Goal: Task Accomplishment & Management: Manage account settings

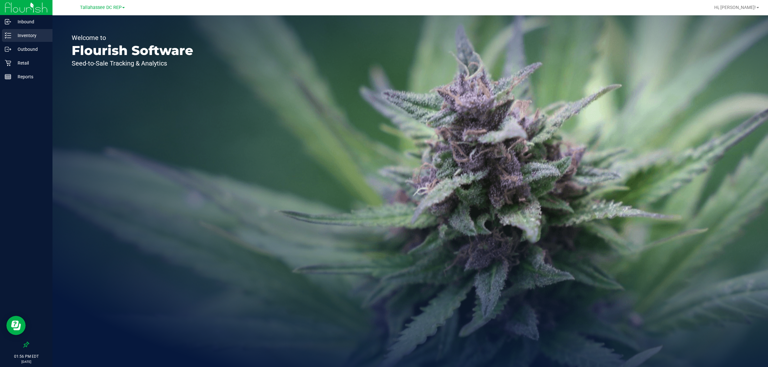
click at [25, 34] on p "Inventory" at bounding box center [30, 36] width 38 height 8
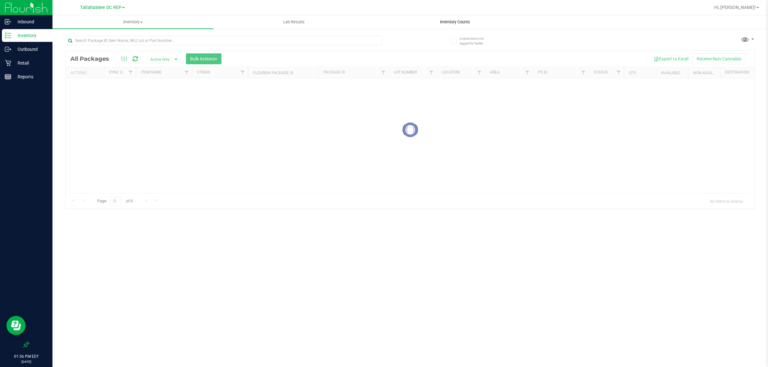
click at [456, 23] on span "Inventory Counts" at bounding box center [454, 22] width 47 height 6
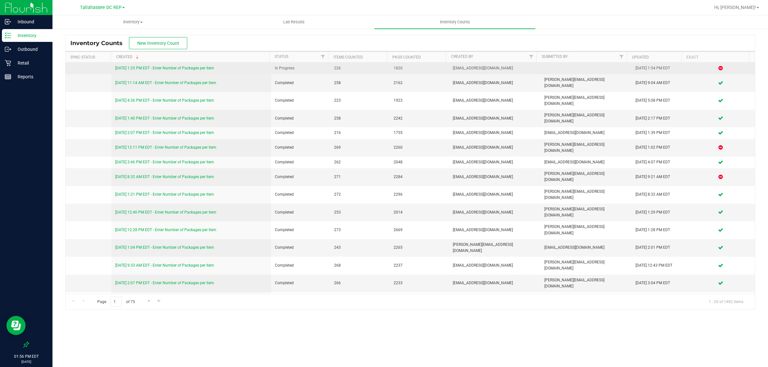
click at [204, 69] on link "[DATE] 1:25 PM EDT - Enter Number of Packages per Item" at bounding box center [164, 68] width 99 height 4
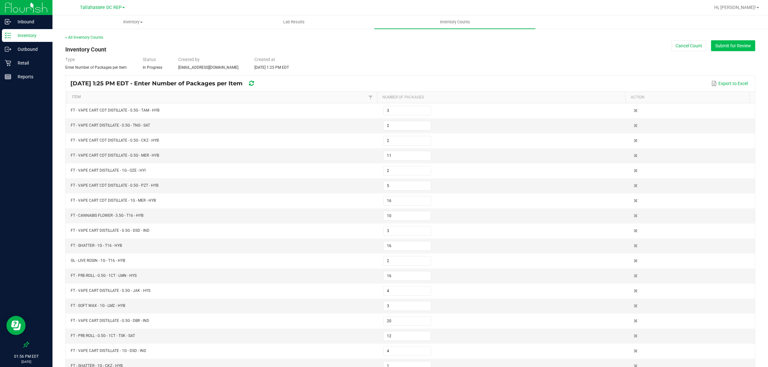
click at [718, 45] on button "Submit for Review" at bounding box center [733, 45] width 44 height 11
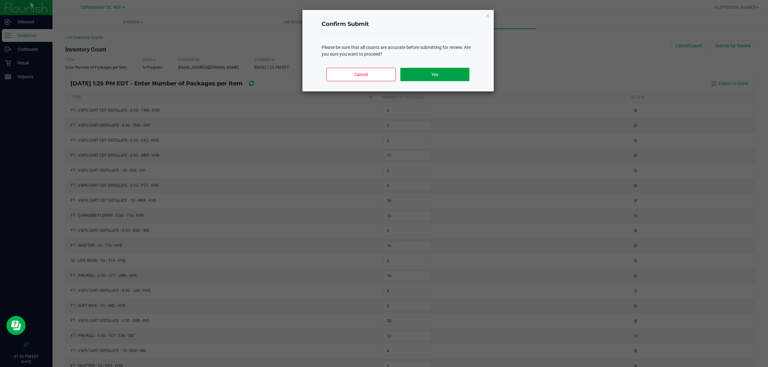
click at [420, 74] on button "Yes" at bounding box center [434, 74] width 69 height 13
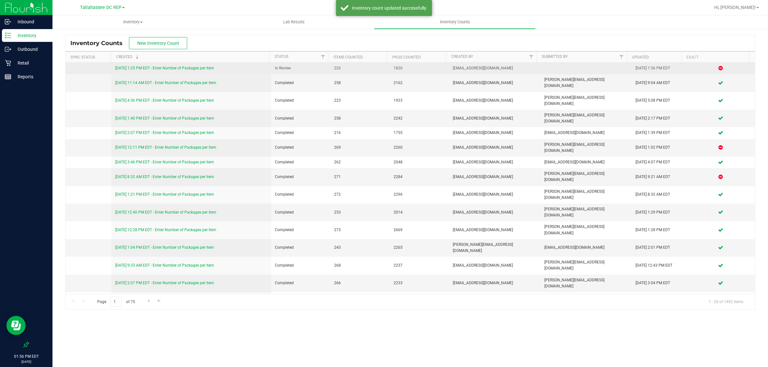
click at [180, 69] on link "[DATE] 1:25 PM EDT - Enter Number of Packages per Item" at bounding box center [164, 68] width 99 height 4
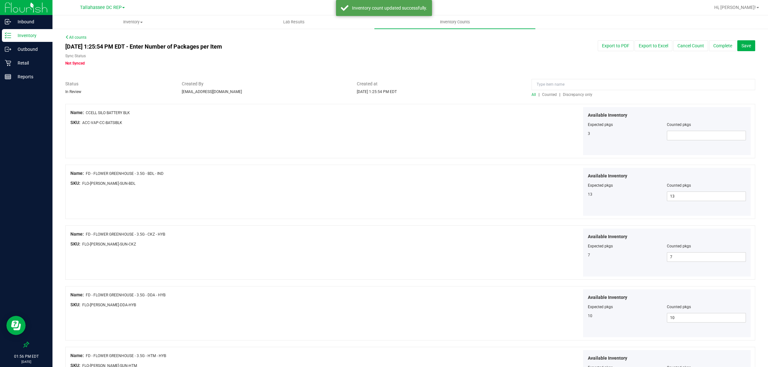
click at [579, 95] on span "Discrepancy only" at bounding box center [577, 94] width 29 height 4
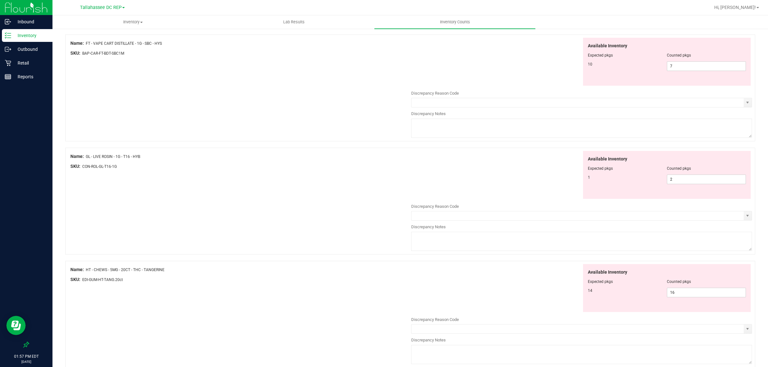
scroll to position [80, 0]
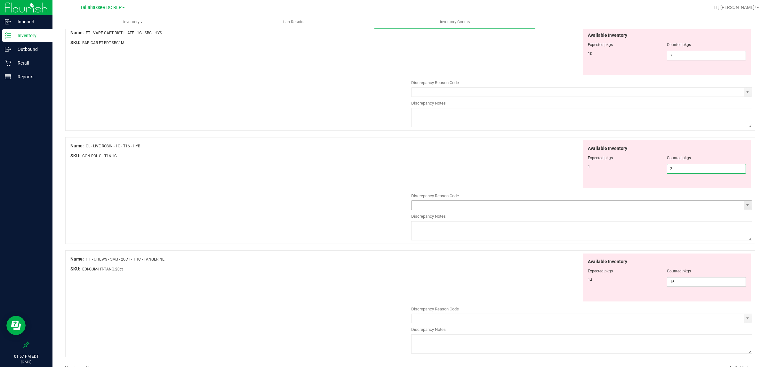
drag, startPoint x: 675, startPoint y: 169, endPoint x: 524, endPoint y: 206, distance: 155.8
click at [524, 206] on div "Available Inventory Expected pkgs Counted pkgs 1 2 2" at bounding box center [581, 191] width 341 height 102
click at [536, 188] on div "Available Inventory Expected pkgs Counted pkgs 1" at bounding box center [581, 164] width 341 height 48
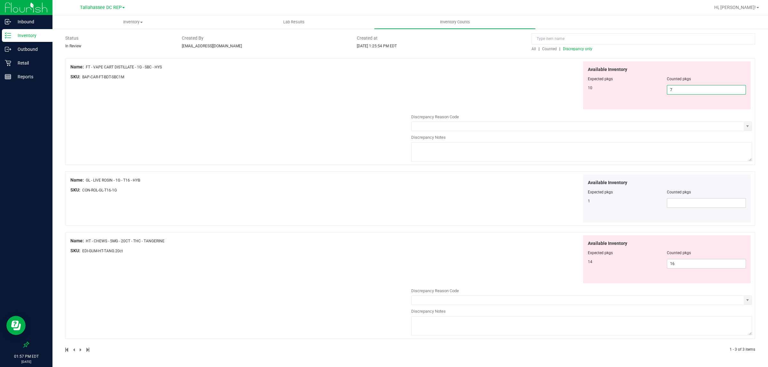
drag, startPoint x: 697, startPoint y: 90, endPoint x: 591, endPoint y: 104, distance: 106.8
click at [591, 104] on div "Available Inventory Expected pkgs Counted pkgs 10 7 7" at bounding box center [667, 85] width 168 height 48
type input "10"
click at [555, 81] on div "All counts [DATE] 1:25:54 PM EDT - Enter Number of Packages per Item Sync Statu…" at bounding box center [410, 175] width 690 height 372
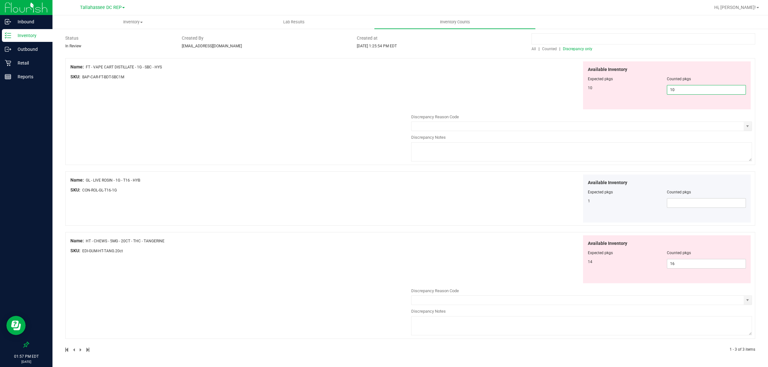
scroll to position [0, 0]
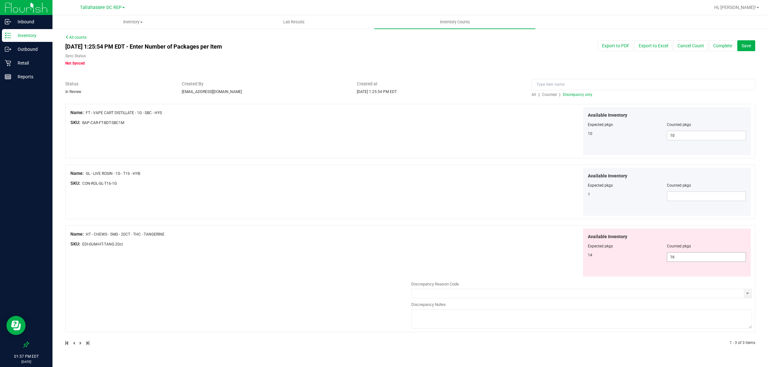
click at [683, 261] on span "16 16" at bounding box center [706, 257] width 79 height 10
click at [685, 261] on input "16" at bounding box center [706, 257] width 78 height 9
type input "14"
click at [362, 214] on div "Name: GL - LIVE ROSIN - 1G - T16 - HYB SKU: CON-ROL-GL-T16-1G Available Invento…" at bounding box center [410, 192] width 690 height 54
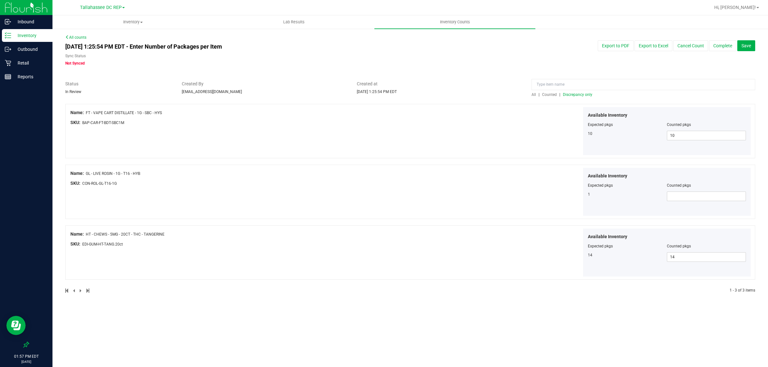
click at [532, 95] on span "All" at bounding box center [533, 94] width 4 height 4
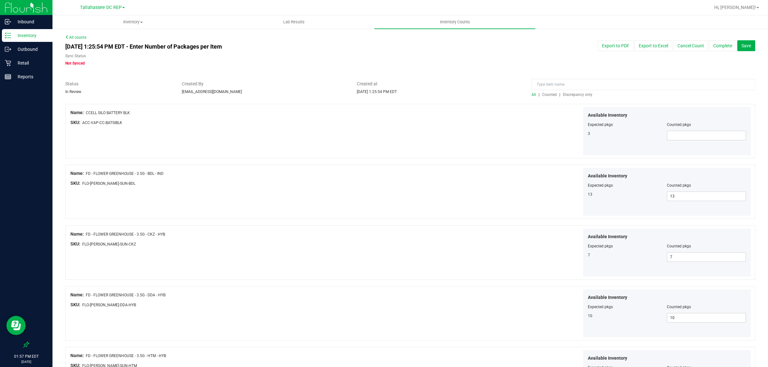
click at [680, 129] on div at bounding box center [667, 129] width 158 height 3
click at [679, 136] on span at bounding box center [706, 136] width 79 height 10
type input "3"
click at [514, 161] on div at bounding box center [410, 161] width 690 height 6
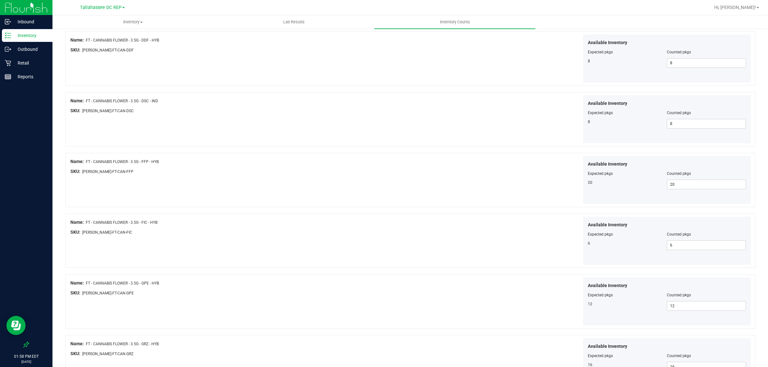
scroll to position [976, 0]
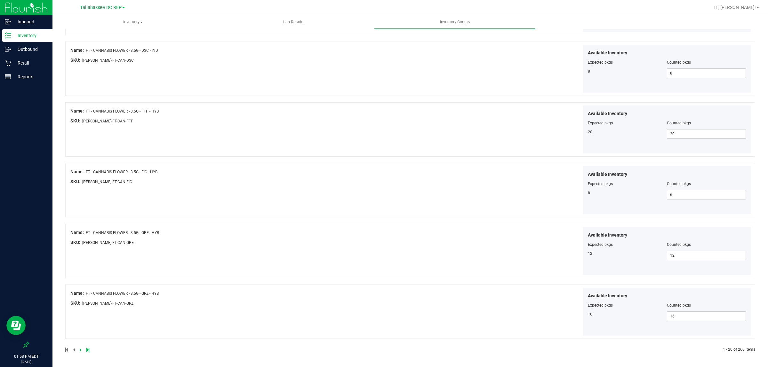
drag, startPoint x: 79, startPoint y: 347, endPoint x: 79, endPoint y: 351, distance: 3.8
click at [79, 349] on div at bounding box center [237, 350] width 345 height 6
click at [80, 351] on icon at bounding box center [81, 350] width 2 height 4
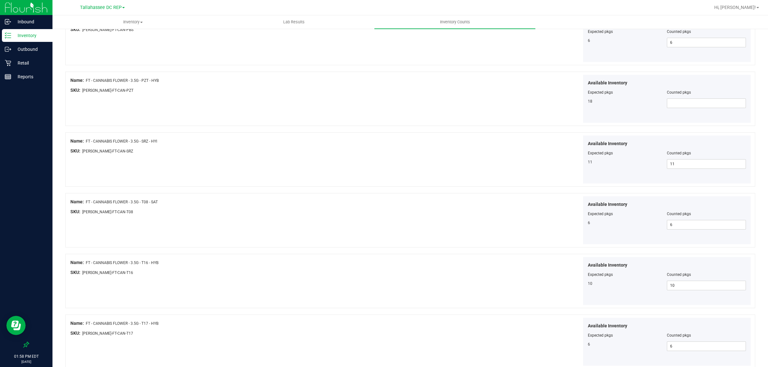
scroll to position [280, 0]
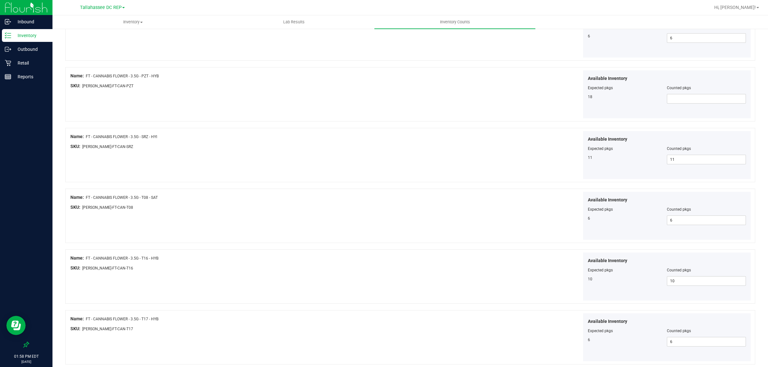
click at [708, 93] on div at bounding box center [667, 92] width 158 height 3
click at [703, 100] on span at bounding box center [706, 99] width 79 height 10
type input "18"
click at [374, 218] on div "Name: FT - CANNABIS FLOWER - 3.5G - T08 - SAT SKU: [PERSON_NAME]-FT-CAN-T08 Ava…" at bounding box center [410, 216] width 690 height 54
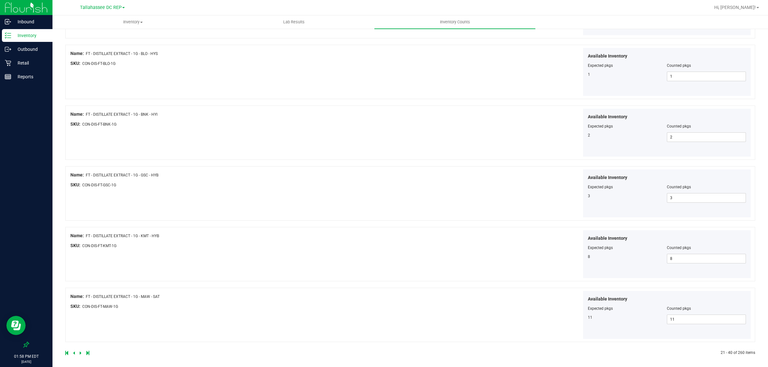
scroll to position [976, 0]
click at [80, 351] on icon at bounding box center [81, 350] width 2 height 4
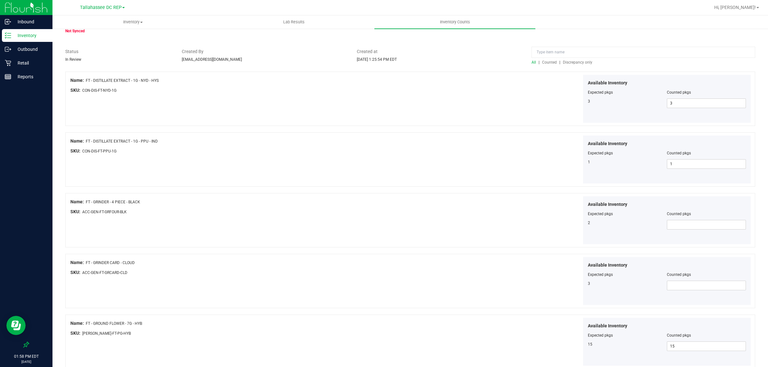
scroll to position [80, 0]
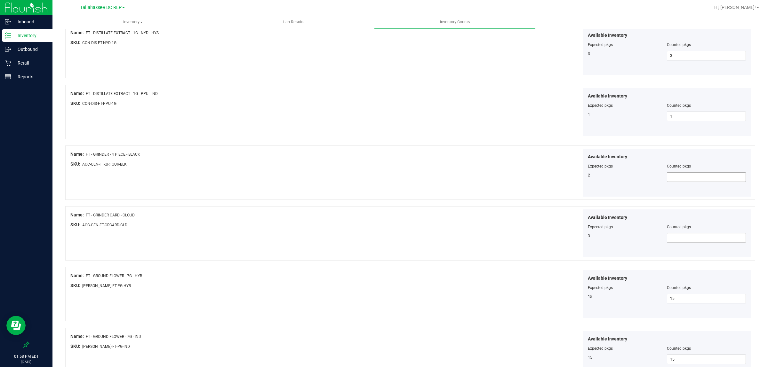
click at [675, 175] on span at bounding box center [706, 177] width 79 height 10
type input "2"
drag, startPoint x: 682, startPoint y: 238, endPoint x: 609, endPoint y: 233, distance: 73.8
click at [682, 238] on span at bounding box center [706, 238] width 79 height 10
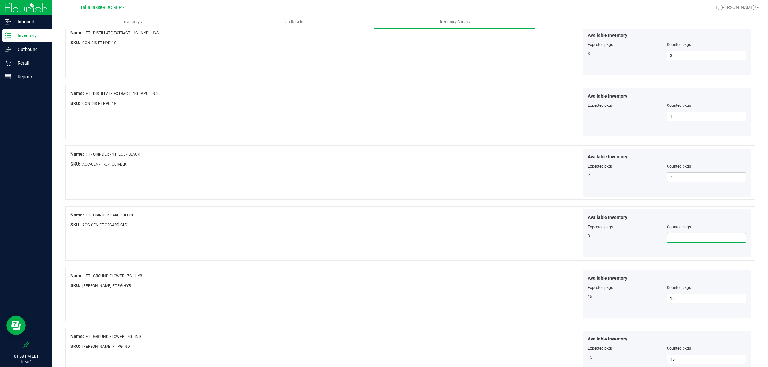
type input "3"
click at [453, 242] on div "Available Inventory Expected pkgs Counted pkgs 3 3 3" at bounding box center [581, 233] width 341 height 48
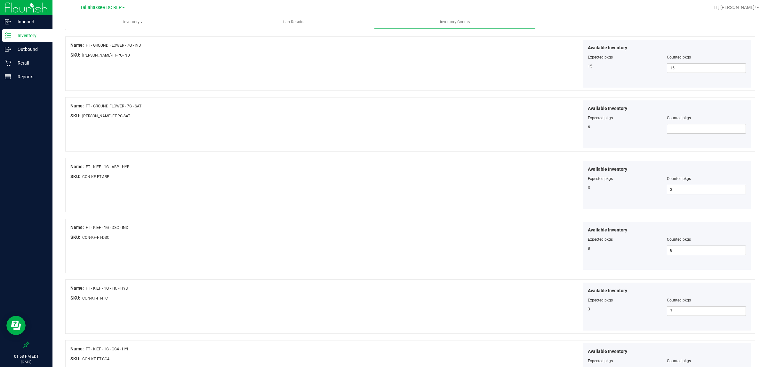
scroll to position [400, 0]
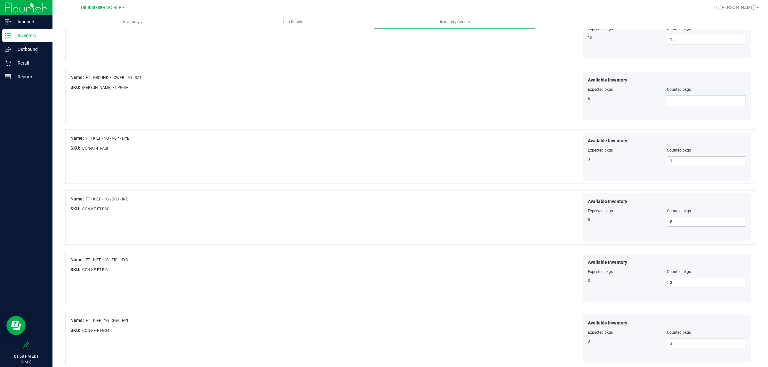
click at [690, 102] on span at bounding box center [706, 101] width 79 height 10
type input "6"
click at [416, 167] on div "Available Inventory Expected pkgs Counted pkgs 3 3 3" at bounding box center [581, 157] width 341 height 48
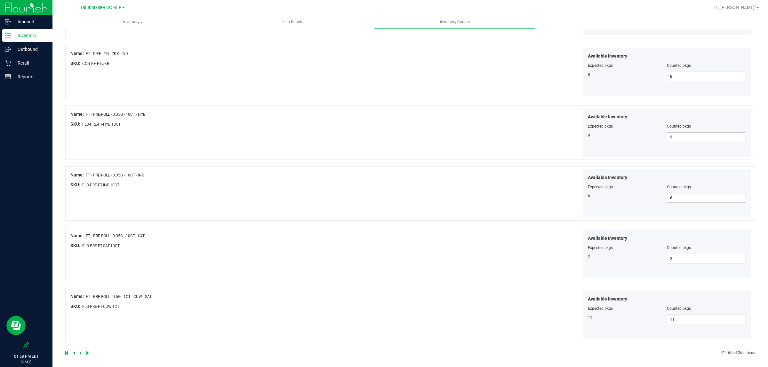
scroll to position [976, 0]
click at [81, 349] on icon at bounding box center [81, 350] width 2 height 4
click at [80, 352] on icon at bounding box center [81, 350] width 2 height 4
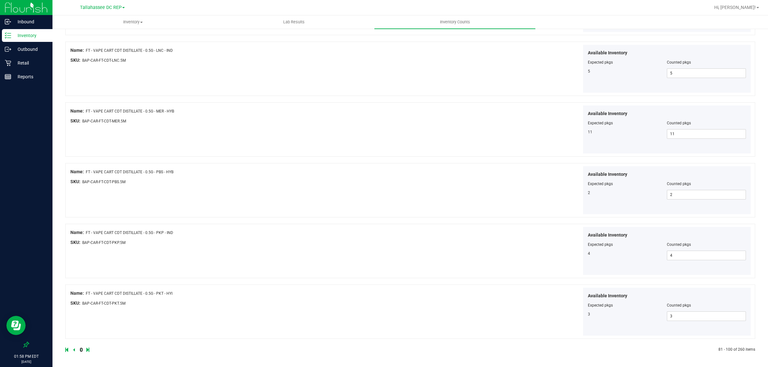
click at [80, 349] on icon at bounding box center [81, 350] width 2 height 4
click at [80, 351] on icon at bounding box center [81, 350] width 2 height 4
click at [80, 349] on icon at bounding box center [81, 350] width 2 height 4
click at [81, 351] on icon at bounding box center [81, 350] width 2 height 4
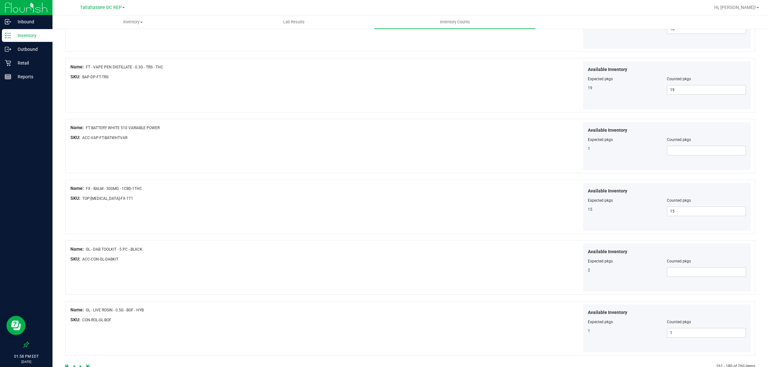
scroll to position [960, 0]
click at [710, 153] on span at bounding box center [706, 149] width 79 height 10
type input "1"
click at [438, 246] on div "Available Inventory Expected pkgs Counted pkgs 2" at bounding box center [581, 265] width 341 height 48
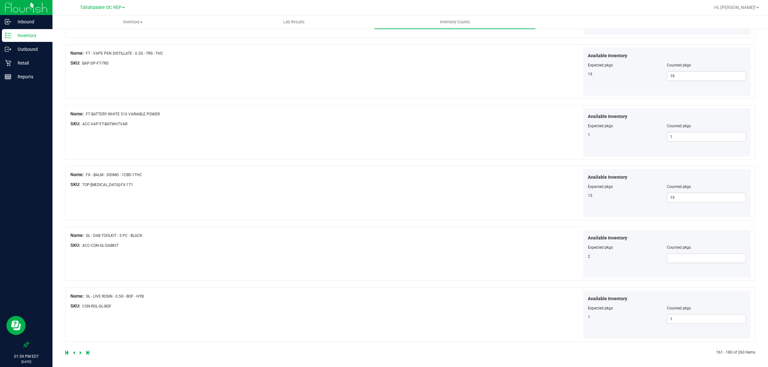
scroll to position [976, 0]
click at [669, 253] on span at bounding box center [706, 256] width 79 height 10
type input "2"
drag, startPoint x: 320, startPoint y: 319, endPoint x: 303, endPoint y: 327, distance: 18.5
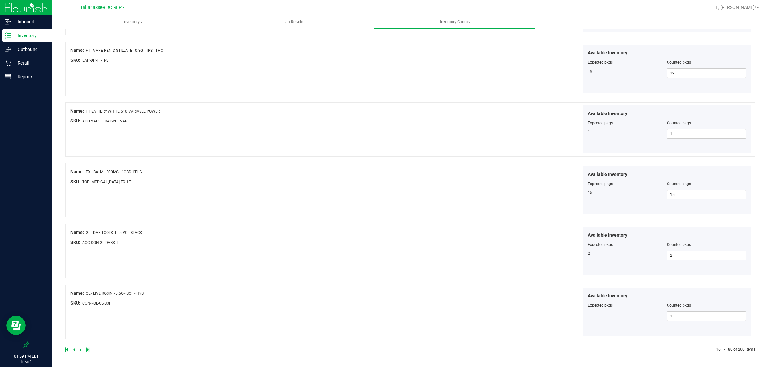
click at [318, 320] on div "Name: GL - LIVE ROSIN - 0.5G - BOF - HYB SKU: CON-ROL-GL-BOF Available Inventor…" at bounding box center [410, 312] width 690 height 54
click at [81, 348] on icon at bounding box center [81, 350] width 2 height 4
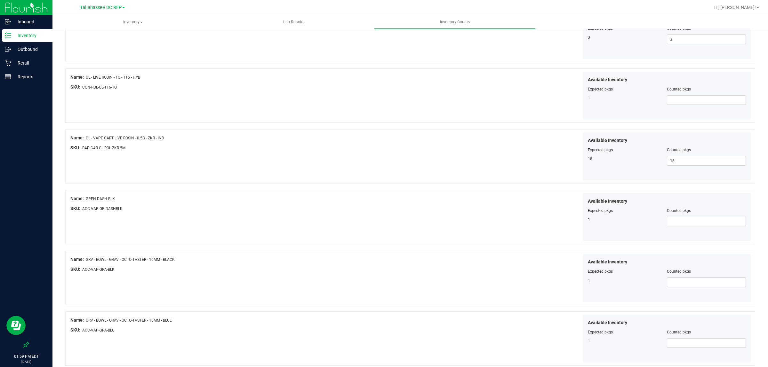
scroll to position [440, 0]
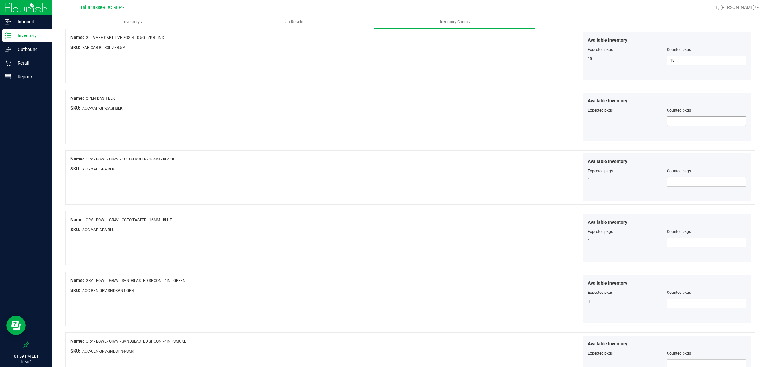
click at [700, 124] on span at bounding box center [706, 121] width 79 height 10
type input "1"
click at [682, 181] on span at bounding box center [706, 182] width 79 height 10
type input "1"
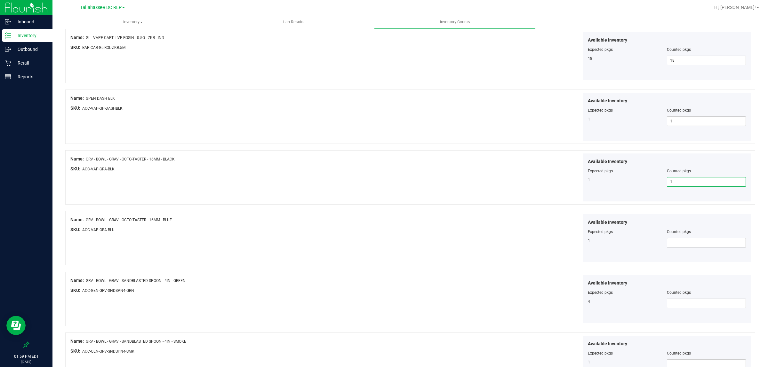
type input "1"
click at [696, 242] on span at bounding box center [706, 243] width 79 height 10
type input "1"
click at [680, 308] on span at bounding box center [706, 304] width 79 height 10
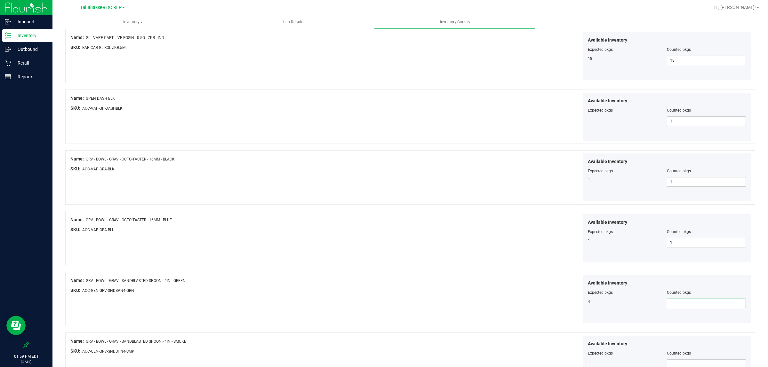
type input "4"
click at [445, 283] on div "Available Inventory Expected pkgs Counted pkgs 4 4 4" at bounding box center [581, 299] width 341 height 48
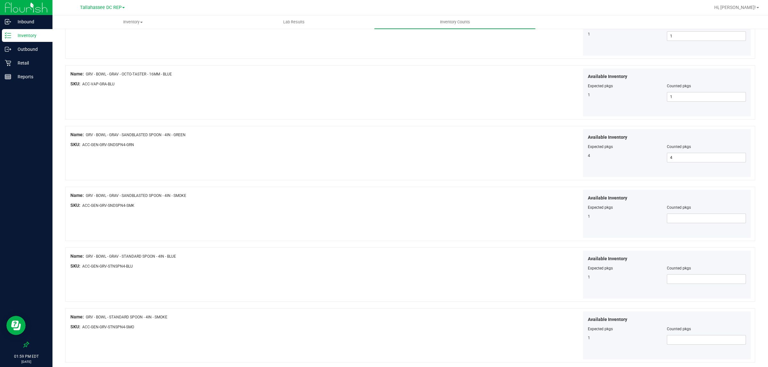
scroll to position [600, 0]
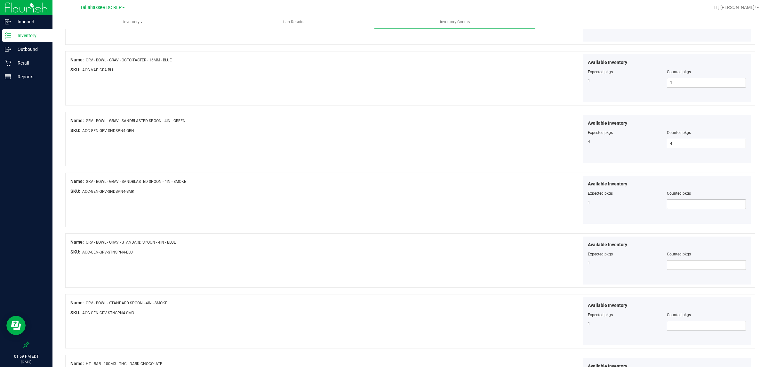
type input "1"
click at [692, 206] on span "1" at bounding box center [706, 205] width 79 height 10
type input "1"
click at [676, 269] on span at bounding box center [706, 265] width 79 height 10
type input "1"
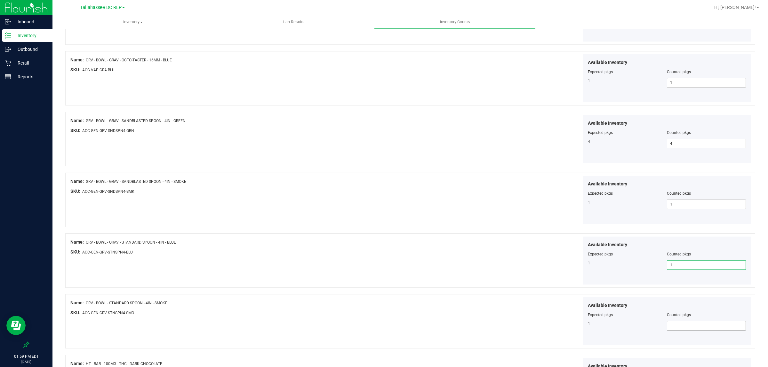
type input "1"
click at [683, 328] on span "1" at bounding box center [706, 326] width 79 height 10
type input "1"
click at [539, 288] on div "Name: GRV - BOWL - GRAV - STANDARD SPOON - 4IN - BLUE SKU: ACC-GEN-GRV-STNSPN4-…" at bounding box center [410, 260] width 690 height 54
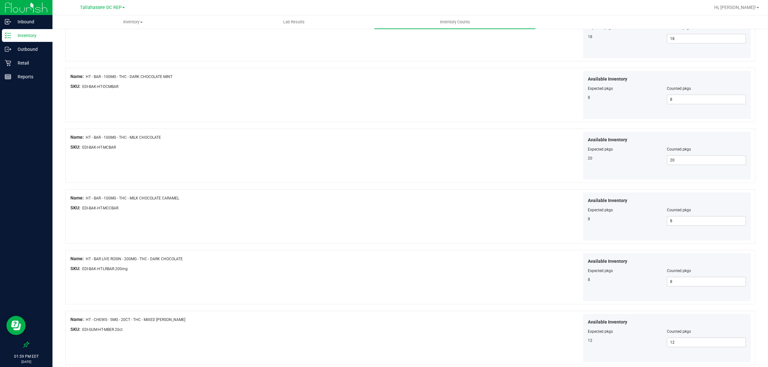
scroll to position [976, 0]
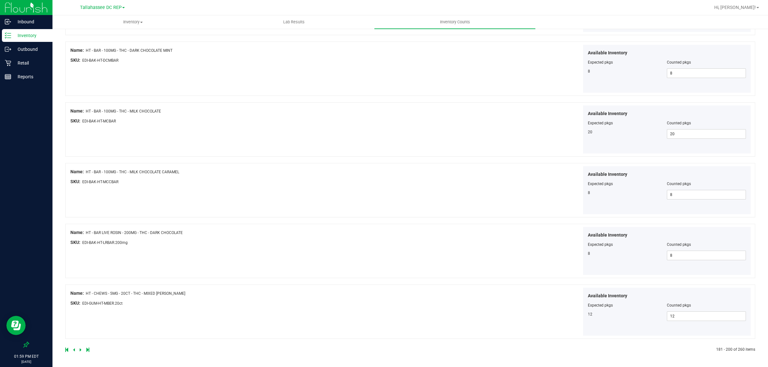
click at [80, 349] on icon at bounding box center [81, 350] width 2 height 4
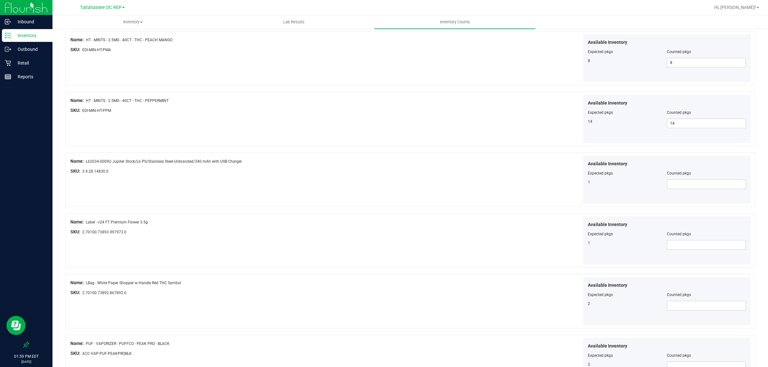
scroll to position [200, 0]
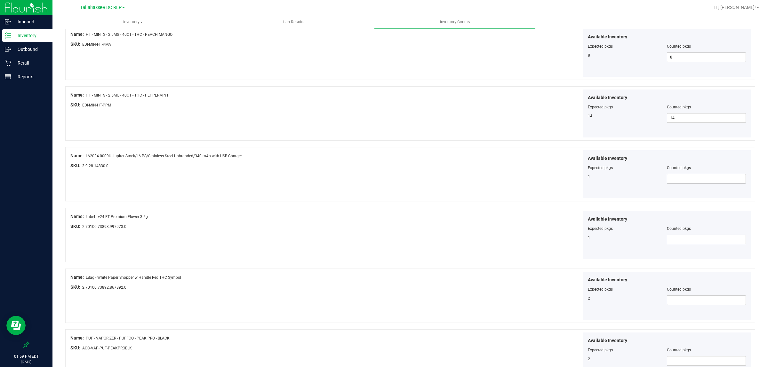
click at [685, 181] on span at bounding box center [706, 179] width 79 height 10
type input "1"
click at [427, 224] on div "Available Inventory Expected pkgs Counted pkgs 1" at bounding box center [581, 235] width 341 height 48
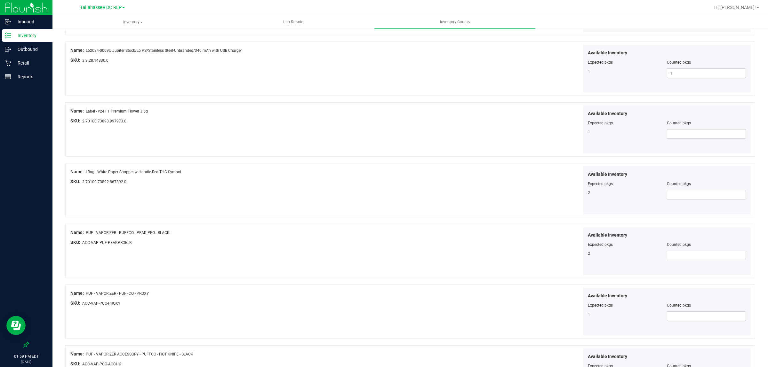
scroll to position [320, 0]
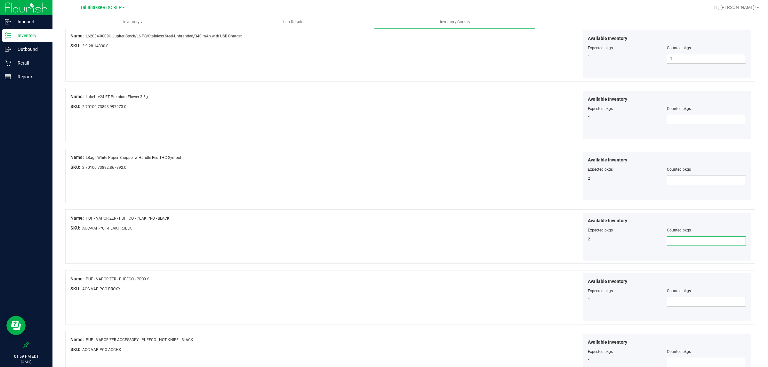
click at [669, 240] on span at bounding box center [706, 241] width 79 height 10
type input "2"
click at [688, 303] on span "1" at bounding box center [706, 302] width 79 height 10
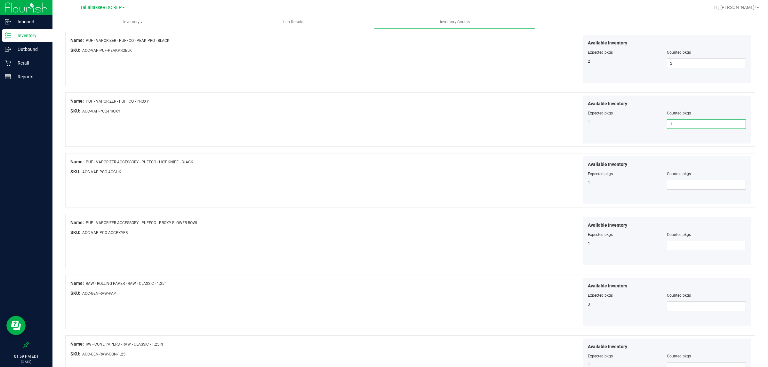
scroll to position [520, 0]
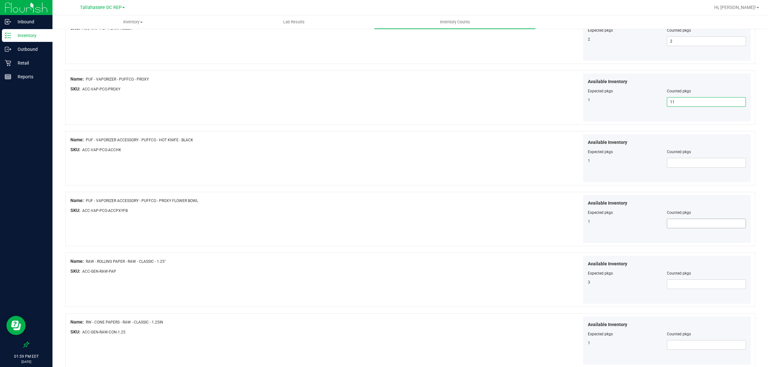
type input "11"
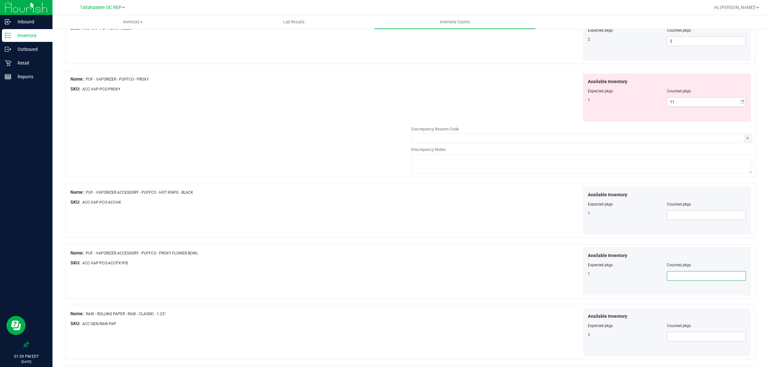
click at [696, 228] on div "Name: HT - CHEWS - 5MG - 20CT - THC - TANGERINE SKU: EDI-GUM-HT-TANG.20ct Avail…" at bounding box center [410, 221] width 690 height 1275
type input "1"
drag, startPoint x: 680, startPoint y: 107, endPoint x: 628, endPoint y: 126, distance: 55.3
click at [636, 123] on div "Available Inventory Expected pkgs Counted pkgs 1 11 11" at bounding box center [581, 125] width 341 height 102
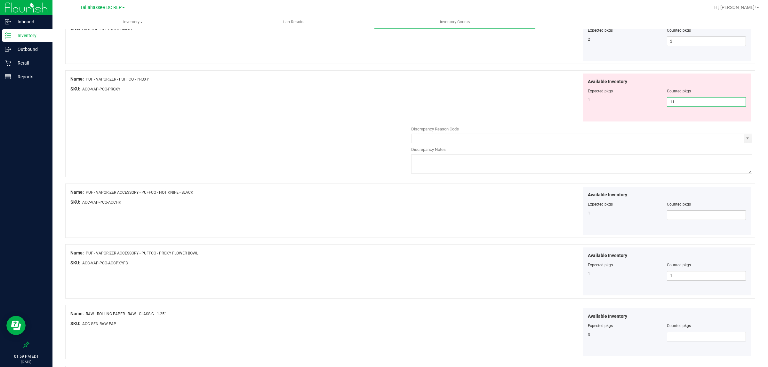
type input "1"
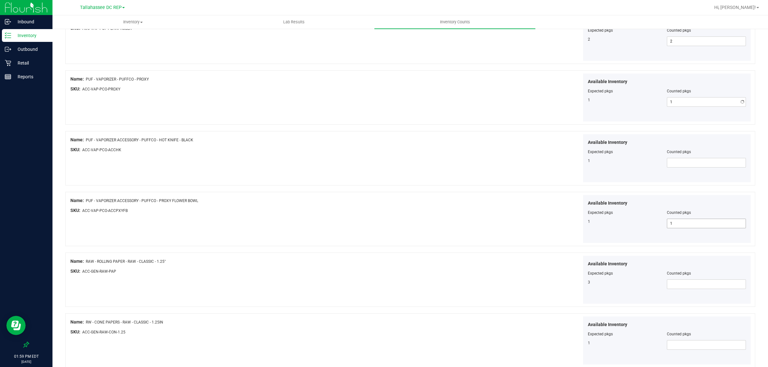
click at [680, 225] on div "Name: HT - CHEWS - 5MG - 20CT - THC - TANGERINE SKU: EDI-GUM-HT-TANG.20ct Avail…" at bounding box center [410, 195] width 690 height 1223
click at [680, 165] on span at bounding box center [706, 163] width 79 height 10
type input "1"
click at [678, 283] on span at bounding box center [706, 285] width 79 height 10
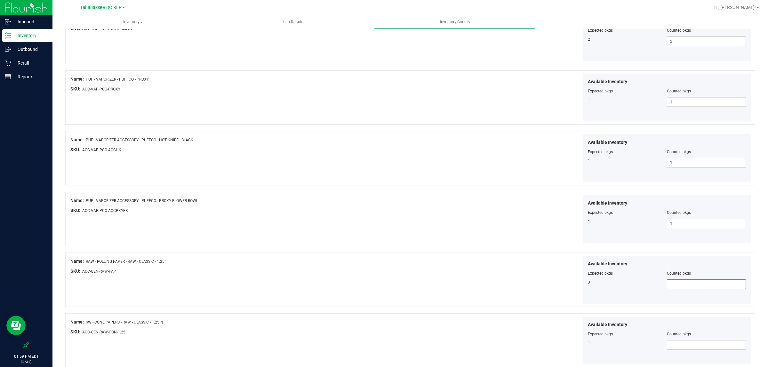
type input "3"
click at [674, 345] on span at bounding box center [706, 345] width 79 height 10
type input "1"
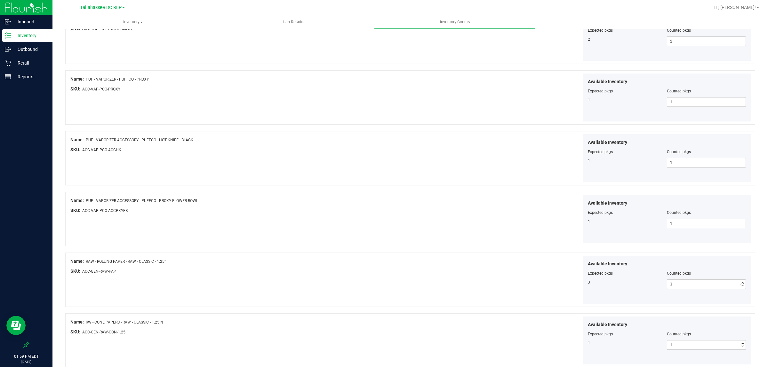
click at [477, 309] on div at bounding box center [410, 310] width 690 height 6
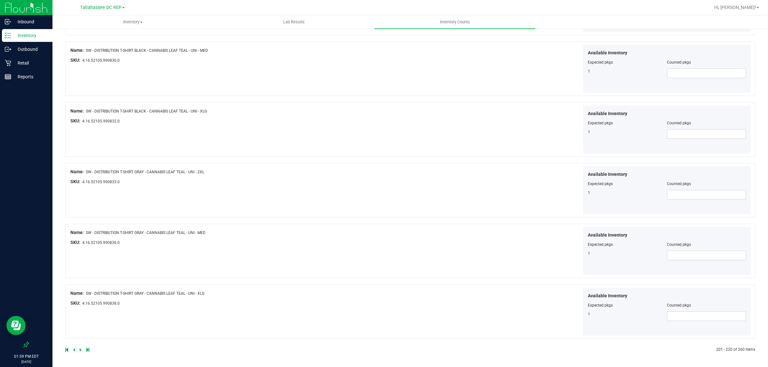
scroll to position [976, 0]
click at [82, 345] on div at bounding box center [410, 342] width 690 height 6
click at [80, 351] on icon at bounding box center [81, 350] width 2 height 4
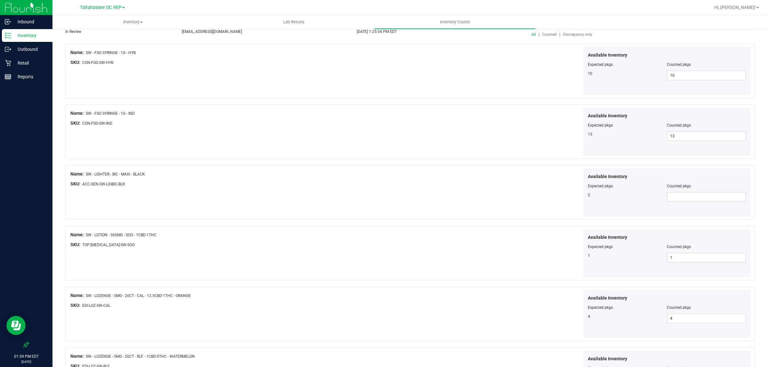
scroll to position [80, 0]
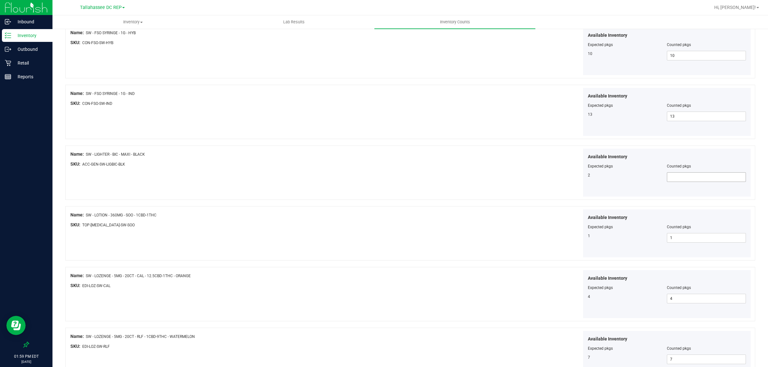
click at [683, 173] on span at bounding box center [706, 177] width 79 height 10
type input "2"
click at [468, 181] on div "Available Inventory Expected pkgs Counted pkgs 2 2 2" at bounding box center [581, 173] width 341 height 48
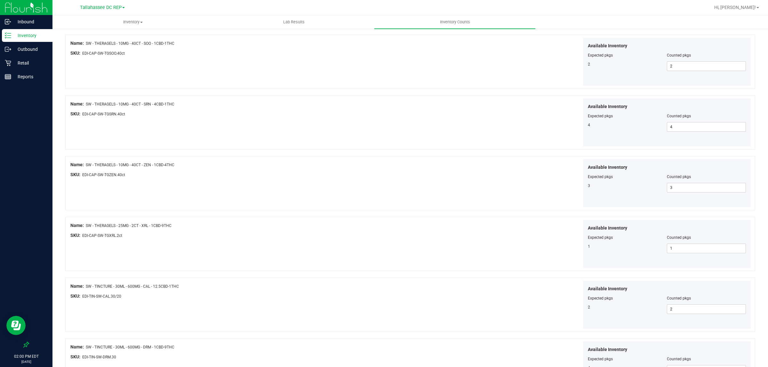
scroll to position [976, 0]
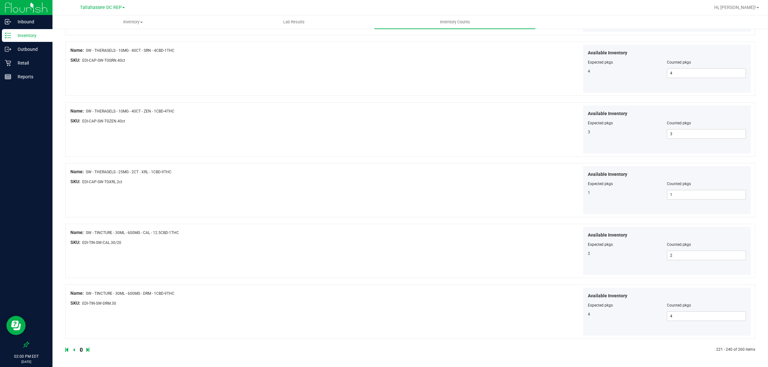
click at [80, 352] on icon at bounding box center [81, 350] width 2 height 4
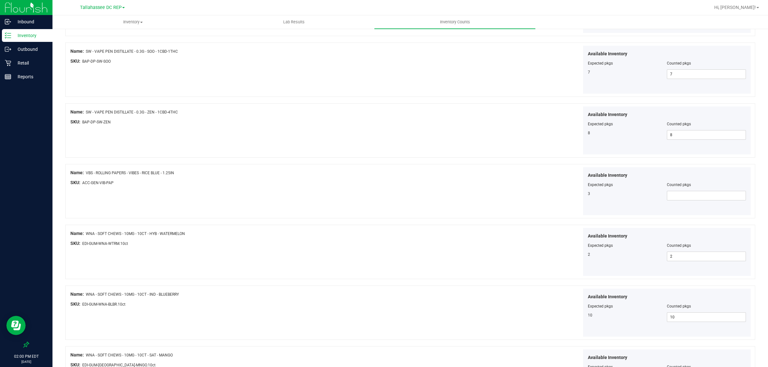
scroll to position [560, 0]
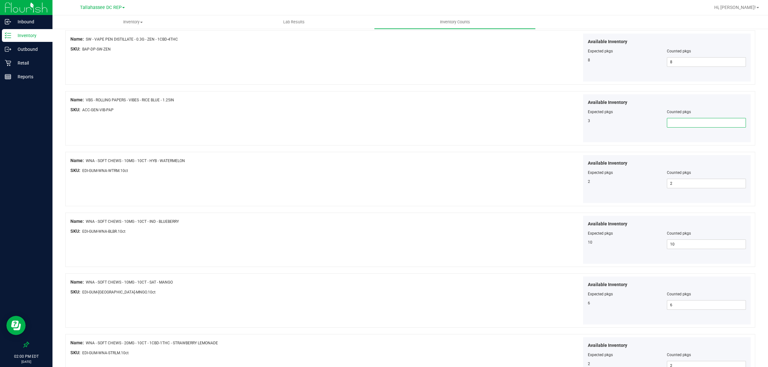
click at [691, 122] on span at bounding box center [706, 123] width 79 height 10
type input "3"
click at [466, 141] on div "Available Inventory Expected pkgs Counted pkgs 3 3 3" at bounding box center [581, 118] width 341 height 48
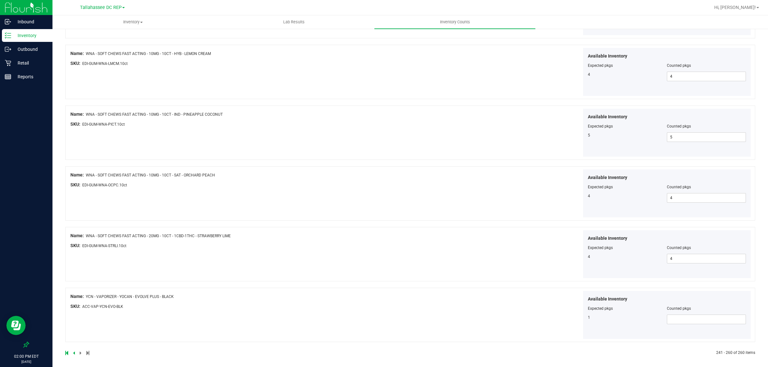
scroll to position [976, 0]
click at [666, 311] on div at bounding box center [667, 309] width 158 height 3
click at [668, 316] on span at bounding box center [706, 317] width 79 height 10
type input "1"
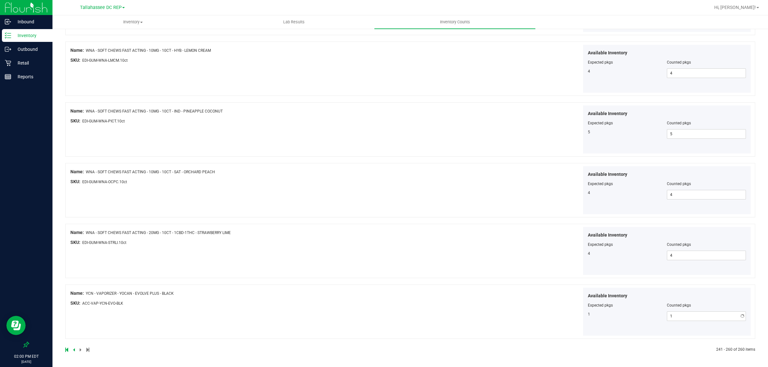
drag, startPoint x: 439, startPoint y: 295, endPoint x: 270, endPoint y: 351, distance: 178.3
click at [431, 299] on div "Available Inventory Expected pkgs Counted pkgs 1 1 1" at bounding box center [581, 312] width 341 height 48
click at [80, 350] on span at bounding box center [81, 350] width 3 height 4
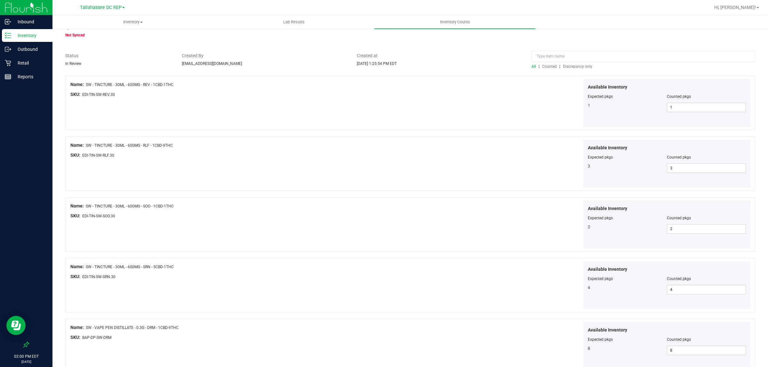
scroll to position [0, 0]
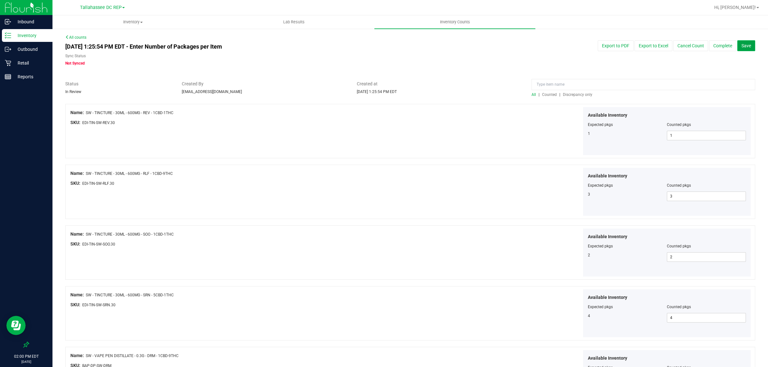
click at [741, 45] on span "Save" at bounding box center [746, 45] width 10 height 5
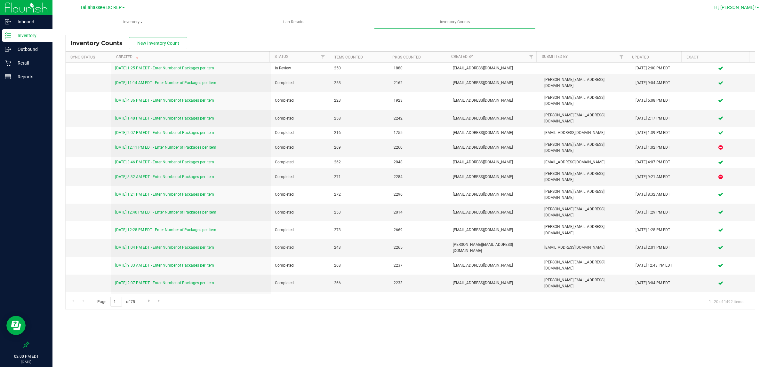
click at [759, 6] on link "Hi, [PERSON_NAME]!" at bounding box center [736, 7] width 50 height 7
click at [738, 53] on span "Sign Out" at bounding box center [734, 56] width 19 height 6
